Goal: Task Accomplishment & Management: Manage account settings

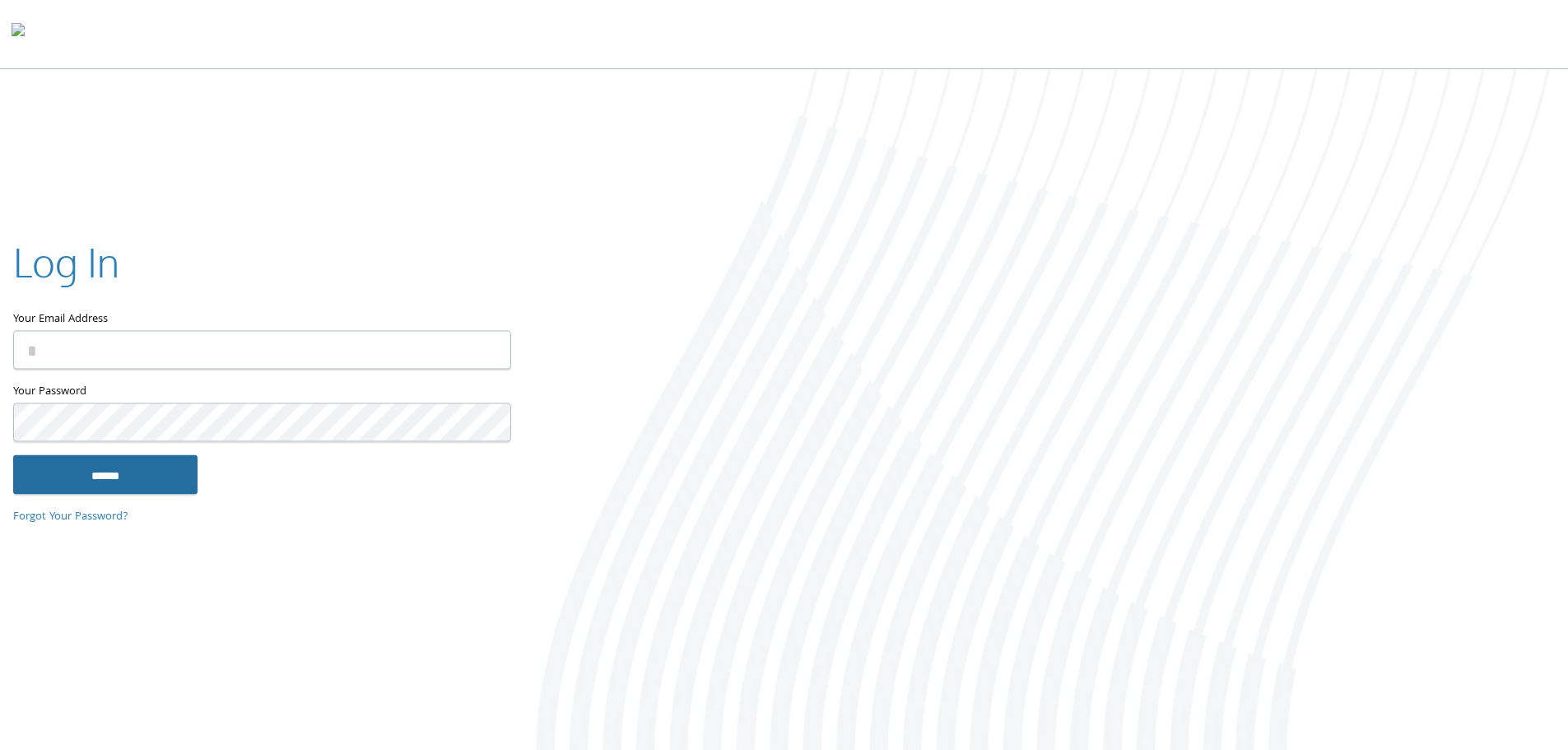
type input "**********"
click at [77, 458] on input "******" at bounding box center [105, 475] width 185 height 40
type input "**********"
click at [136, 483] on input "******" at bounding box center [105, 475] width 185 height 40
